Goal: Check status: Check status

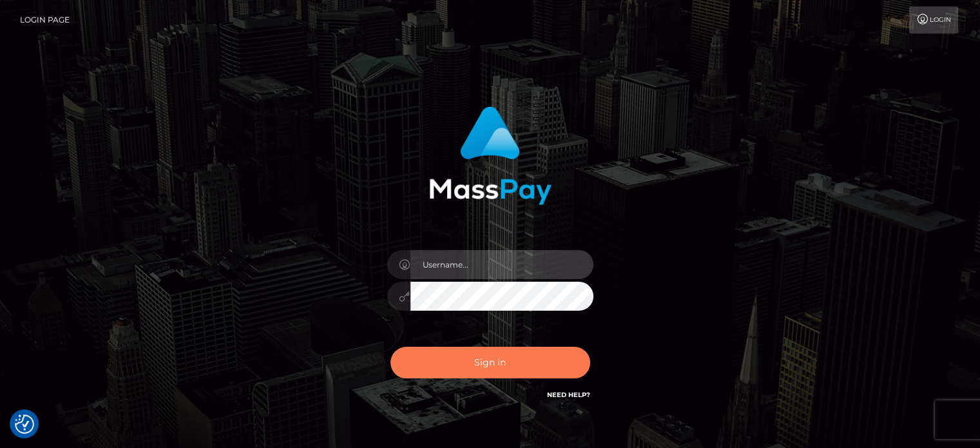
type input "[PERSON_NAME].Ace"
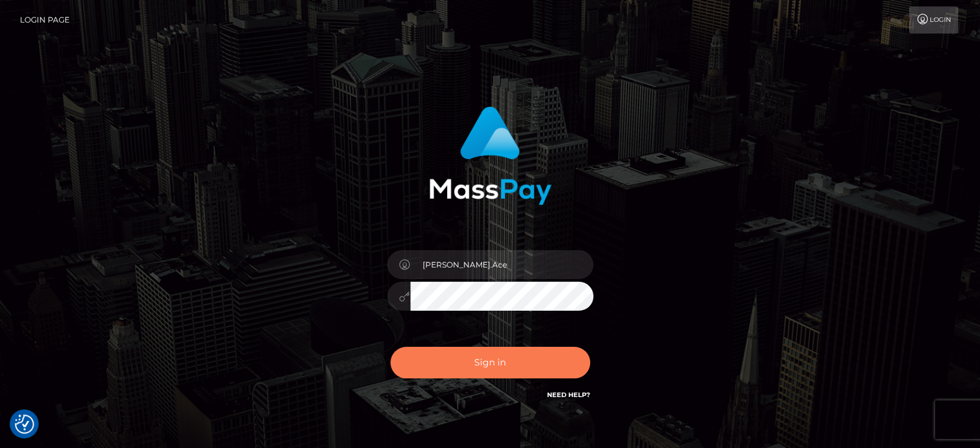
click at [501, 368] on button "Sign in" at bounding box center [491, 363] width 200 height 32
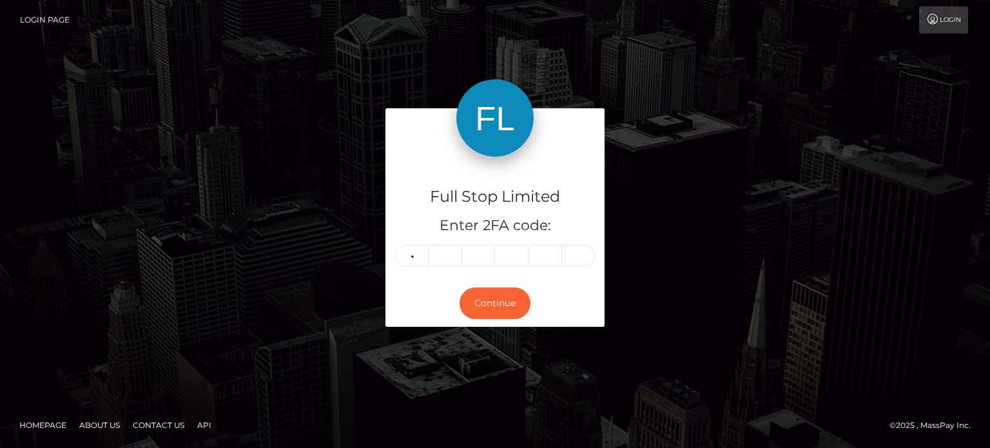
type input "8"
type input "5"
type input "4"
type input "0"
type input "7"
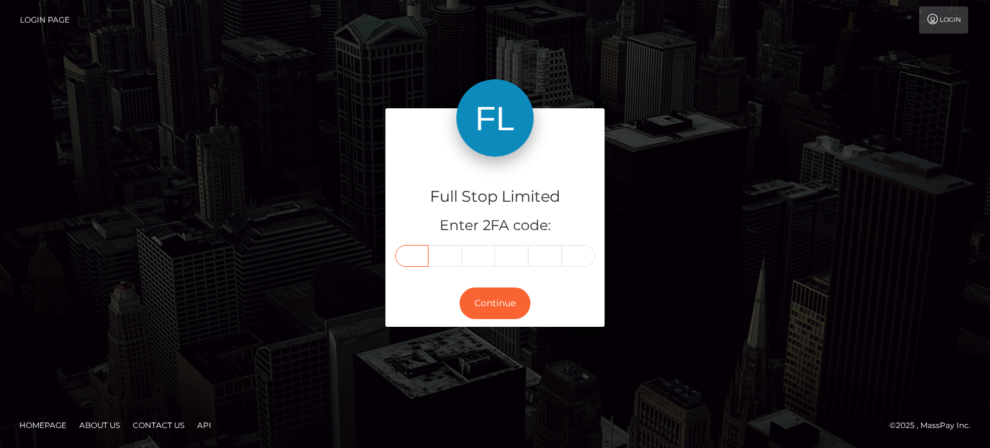
type input "8"
type input "5"
type input "4"
type input "0"
type input "6"
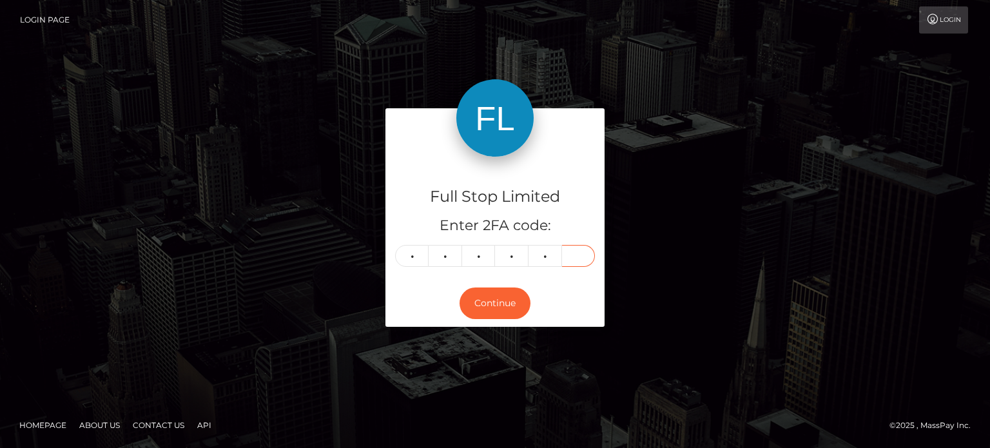
type input "7"
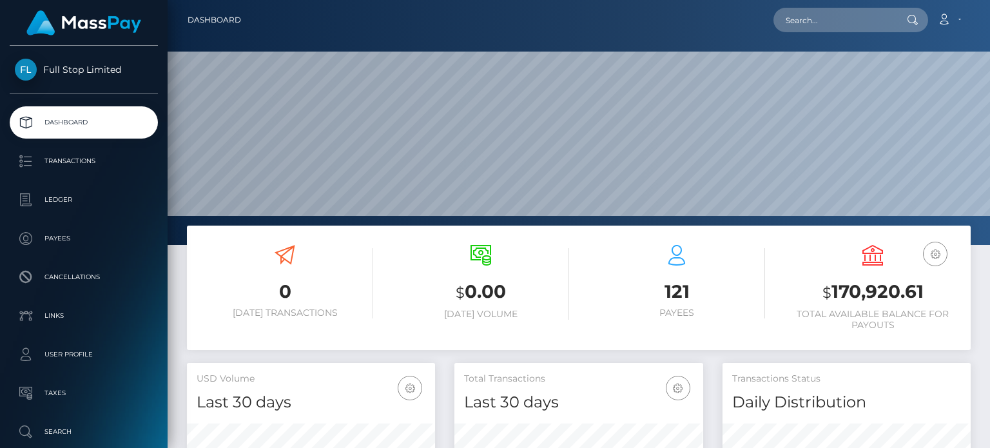
scroll to position [228, 247]
click at [923, 293] on h3 "$ 170,920.61" at bounding box center [872, 292] width 177 height 26
drag, startPoint x: 929, startPoint y: 288, endPoint x: 831, endPoint y: 300, distance: 99.4
click at [831, 300] on h3 "$ 170,920.61" at bounding box center [872, 292] width 177 height 26
copy h3 "170,920.61"
